Goal: Task Accomplishment & Management: Complete application form

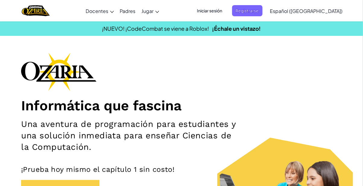
click at [222, 15] on span "Iniciar sesión" at bounding box center [210, 10] width 33 height 11
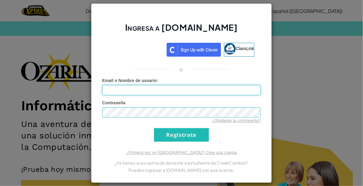
click at [237, 94] on input "Email o Nombre de usuario :" at bounding box center [181, 90] width 159 height 10
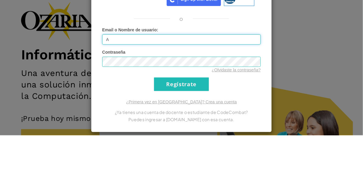
type input "[EMAIL_ADDRESS][DOMAIN_NAME]"
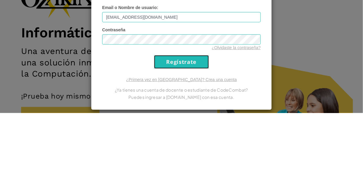
click at [191, 133] on input "Regístrate" at bounding box center [181, 135] width 55 height 14
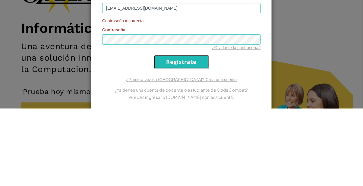
click at [200, 138] on input "Regístrate" at bounding box center [181, 140] width 55 height 14
